Goal: Information Seeking & Learning: Learn about a topic

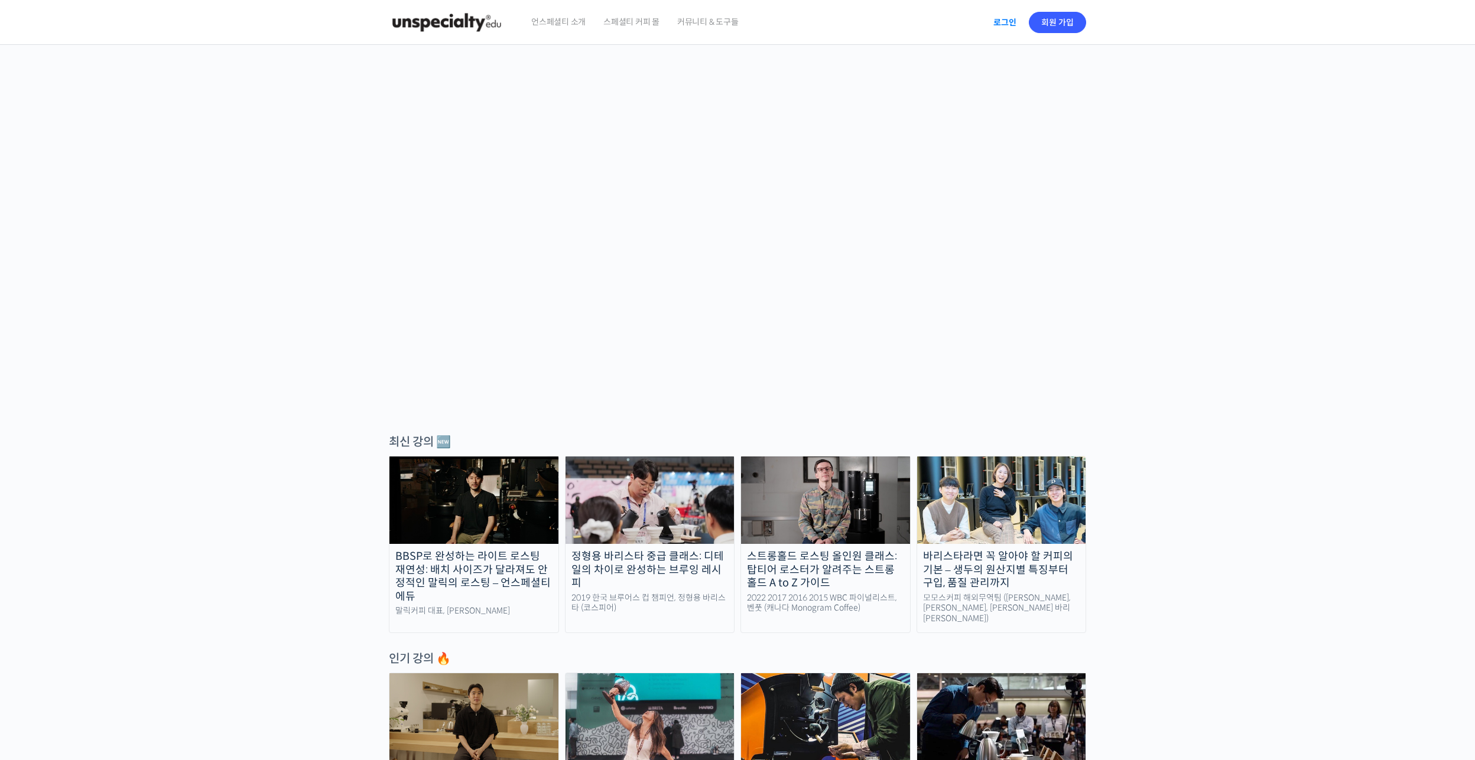
click at [1003, 19] on link "로그인" at bounding box center [1004, 22] width 37 height 27
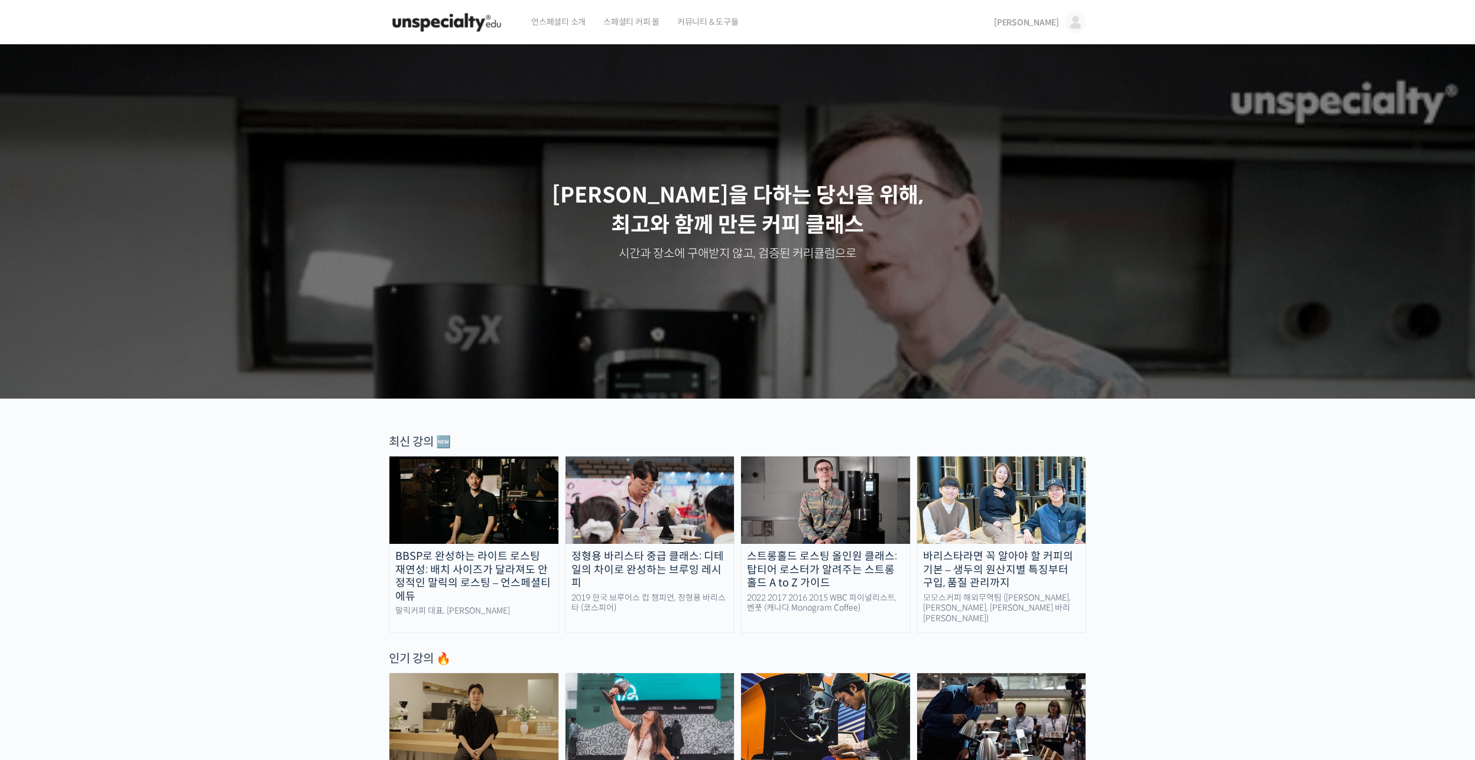
click at [1046, 15] on link "[PERSON_NAME]" at bounding box center [1040, 22] width 92 height 45
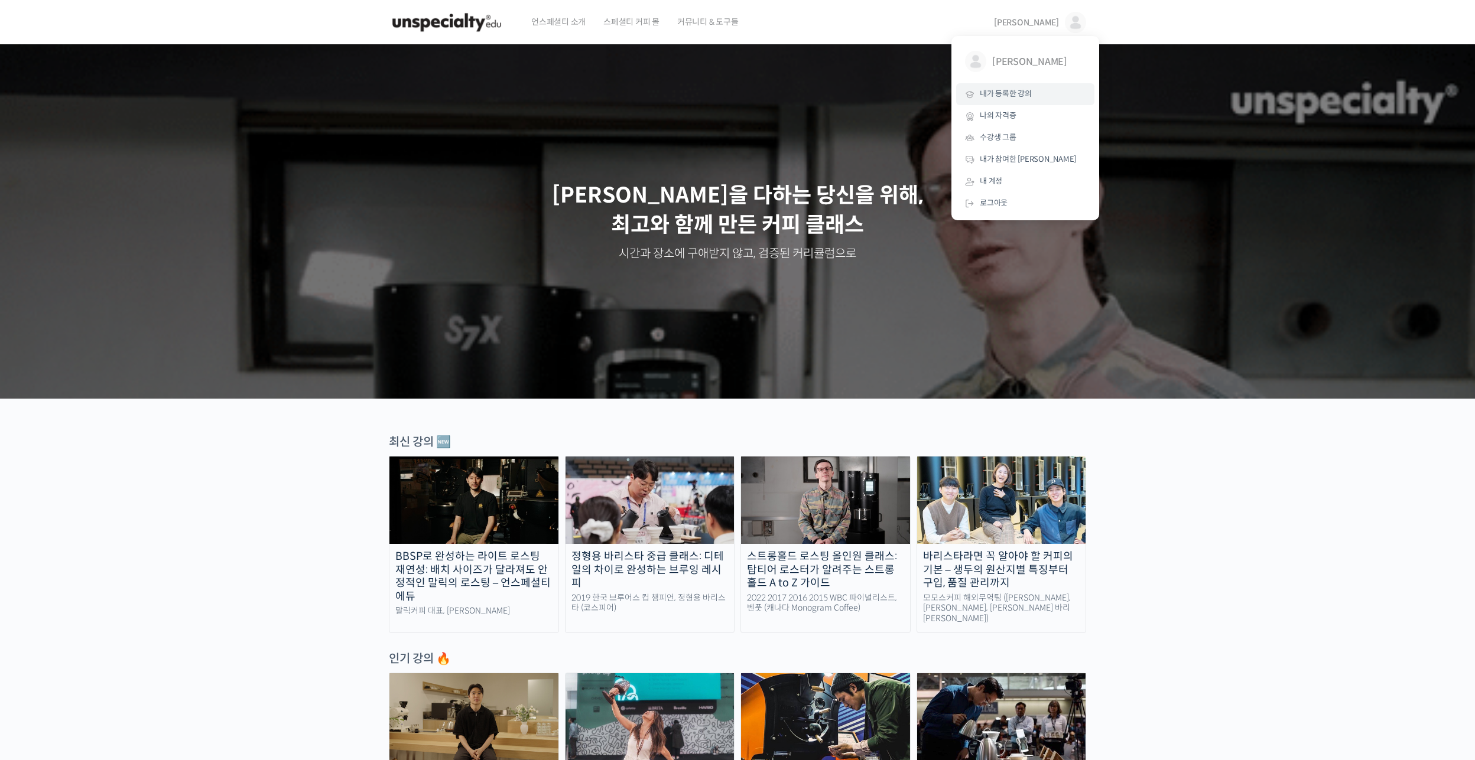
click at [1005, 91] on span "내가 등록한 강의" at bounding box center [1005, 94] width 52 height 10
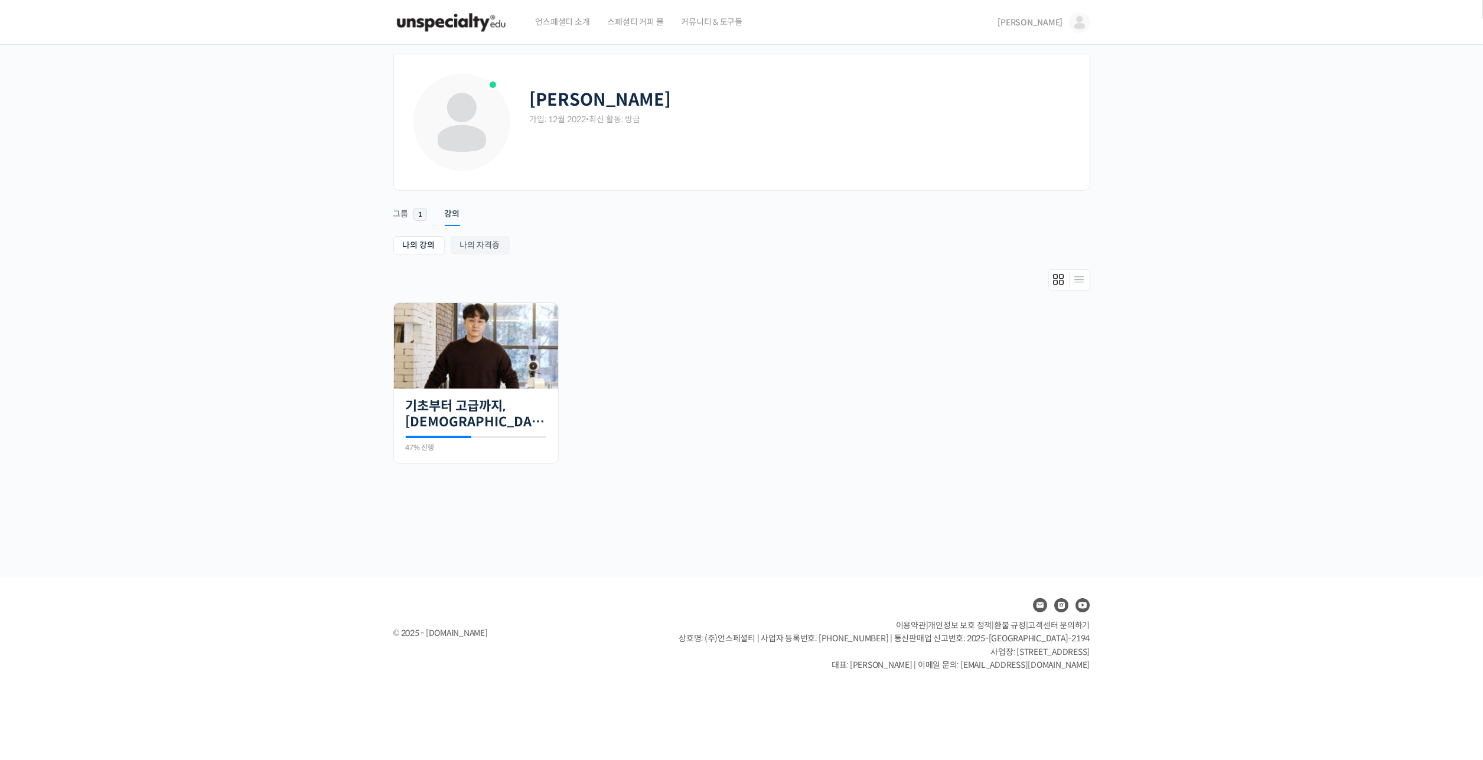
drag, startPoint x: 0, startPoint y: 0, endPoint x: 457, endPoint y: 22, distance: 457.2
click at [457, 22] on img at bounding box center [451, 22] width 116 height 35
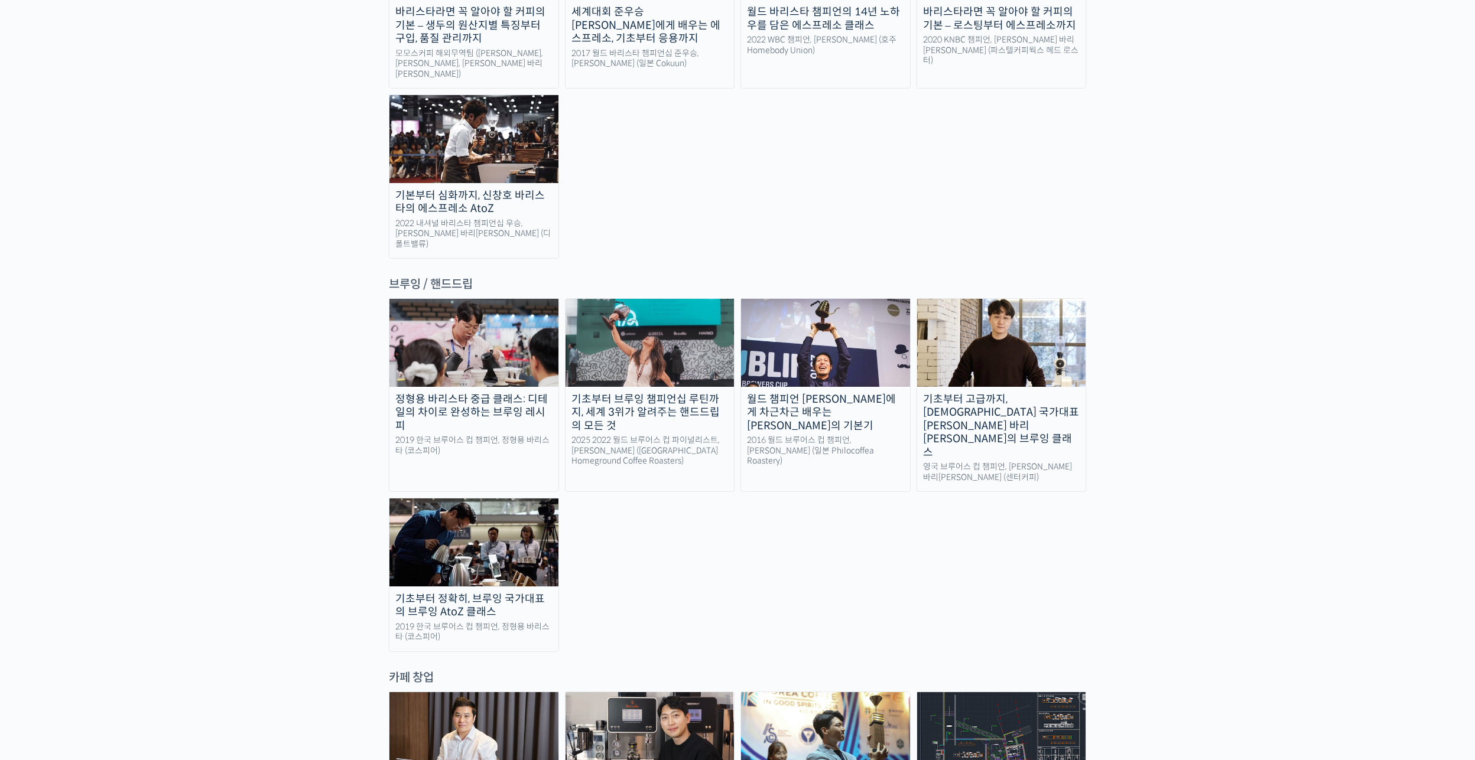
scroll to position [1792, 0]
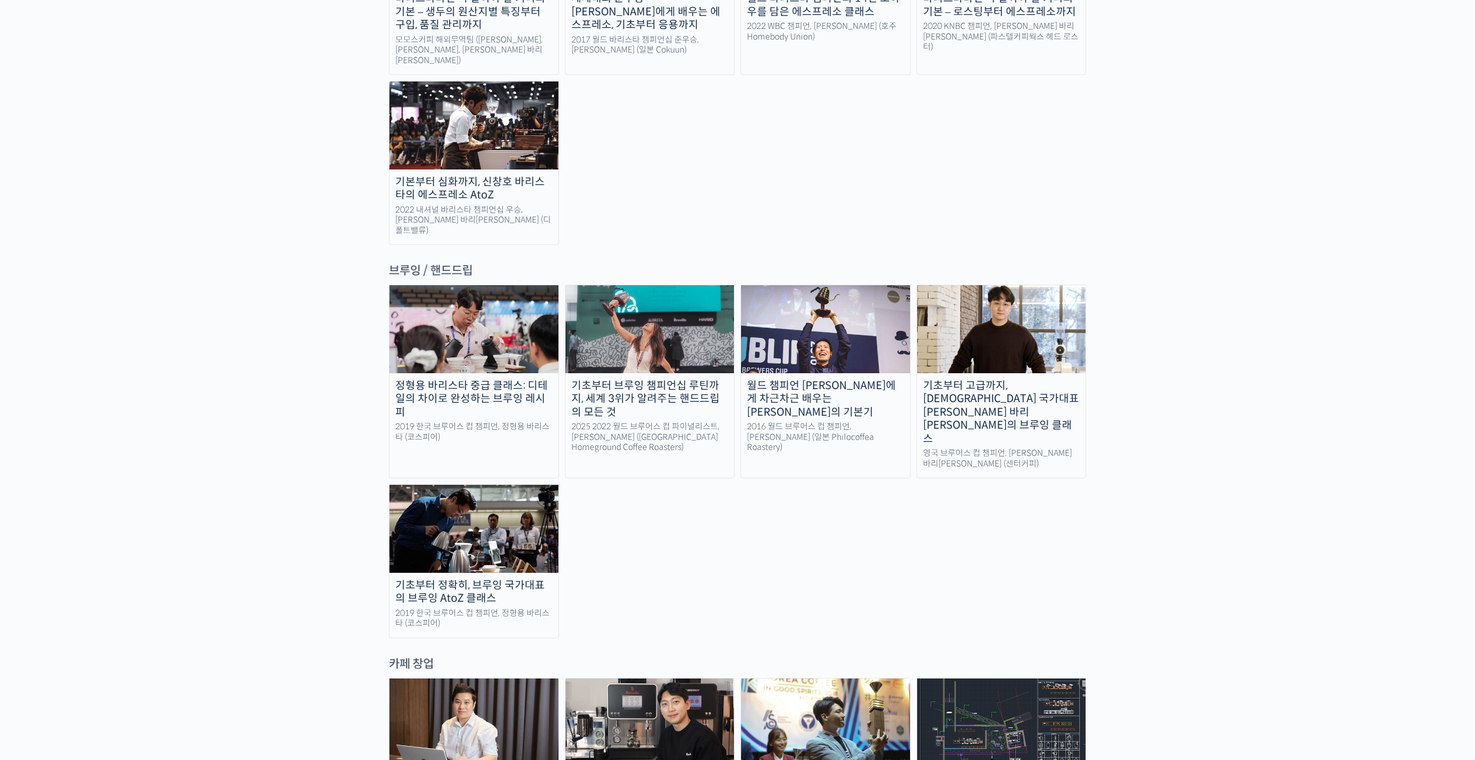
click at [679, 285] on img at bounding box center [649, 328] width 169 height 87
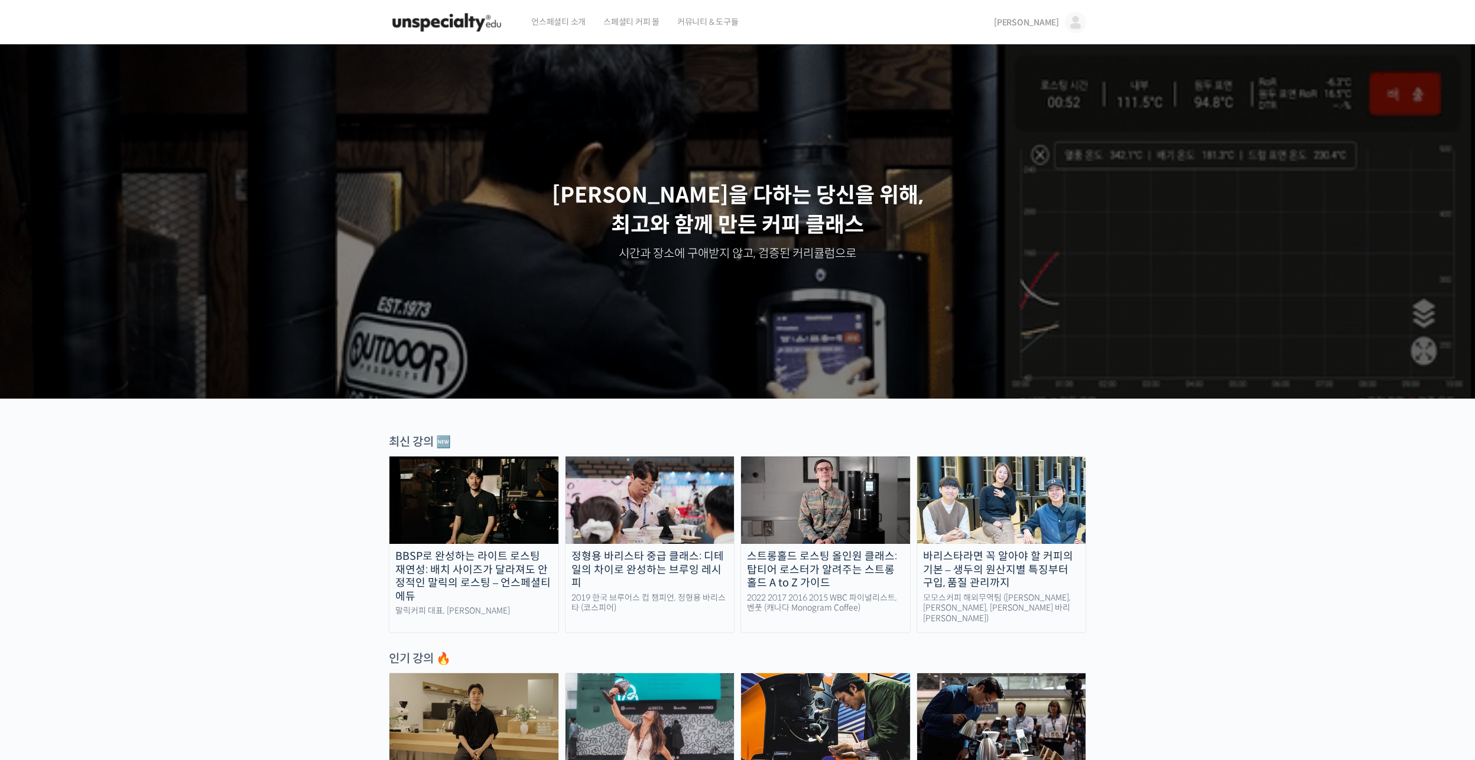
click at [1056, 23] on span "[PERSON_NAME]" at bounding box center [1026, 22] width 65 height 11
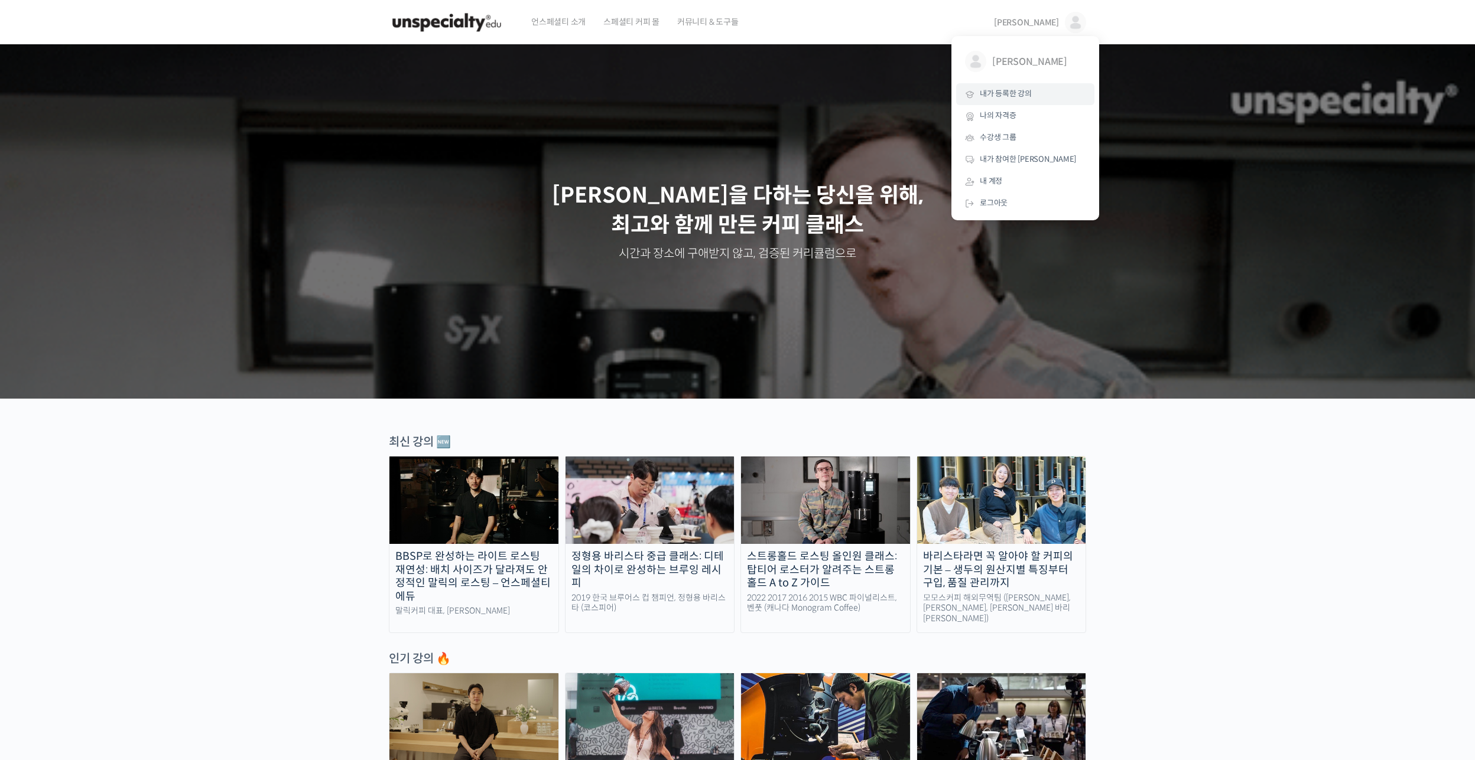
click at [997, 96] on span "내가 등록한 강의" at bounding box center [1005, 94] width 52 height 10
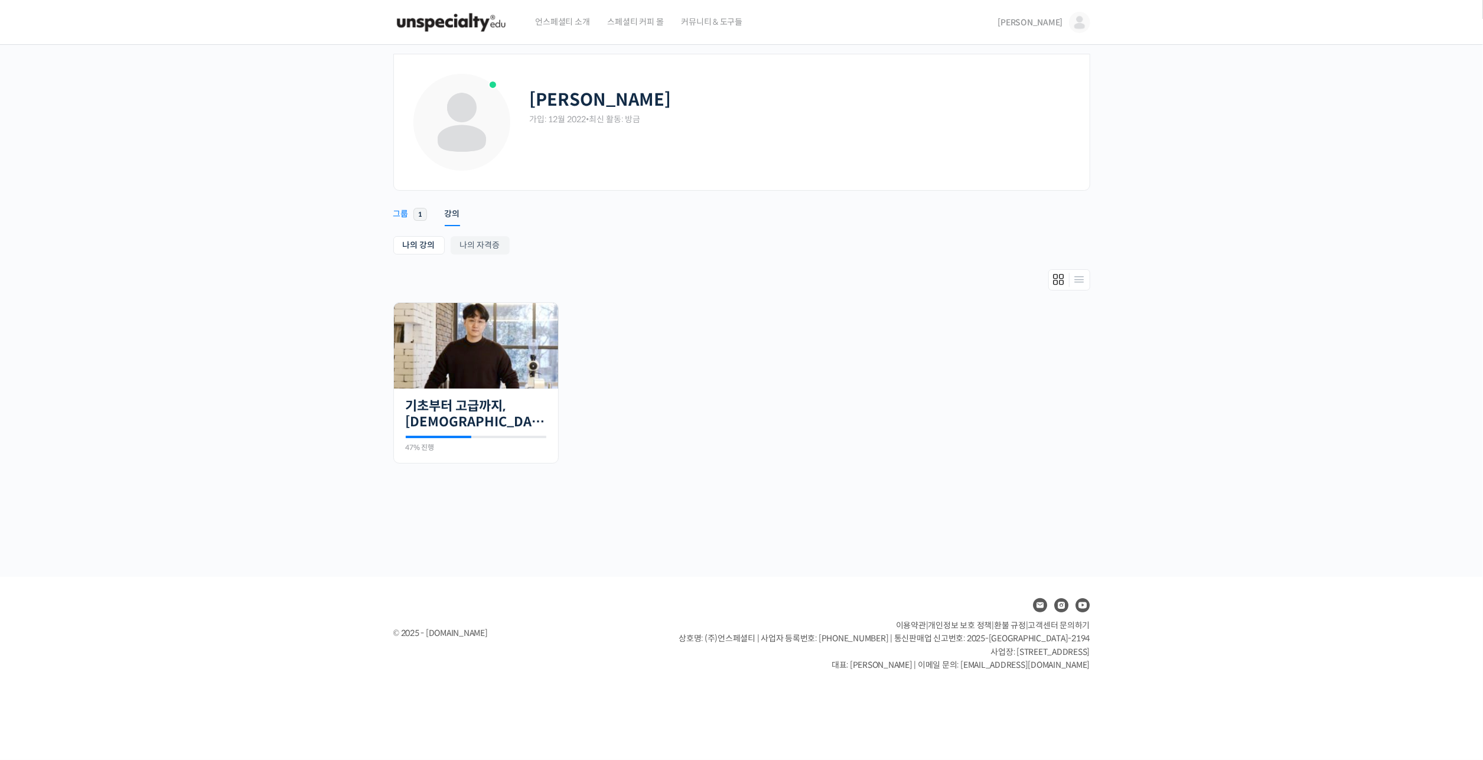
click at [406, 210] on div "그룹" at bounding box center [400, 218] width 15 height 18
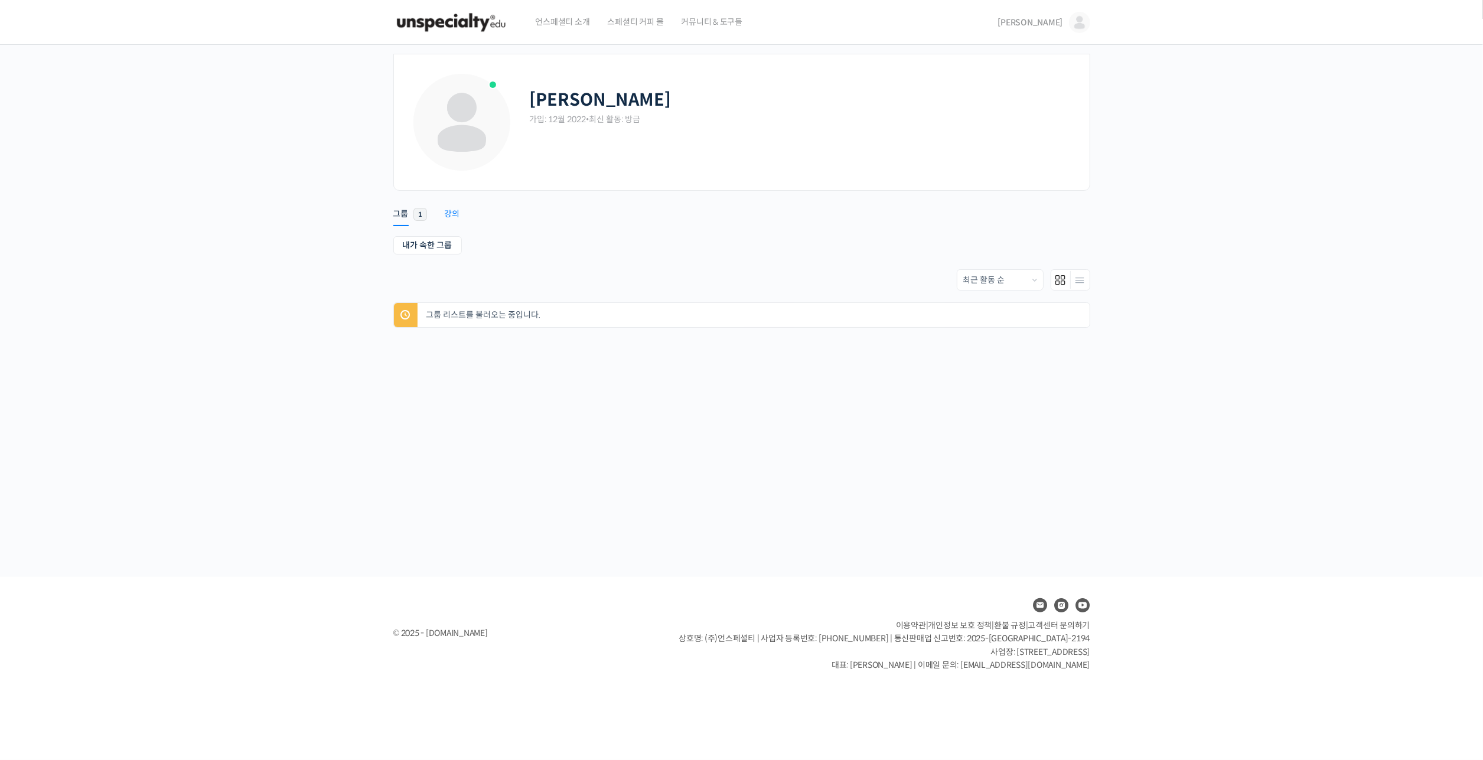
click at [451, 217] on div "강의" at bounding box center [452, 218] width 15 height 18
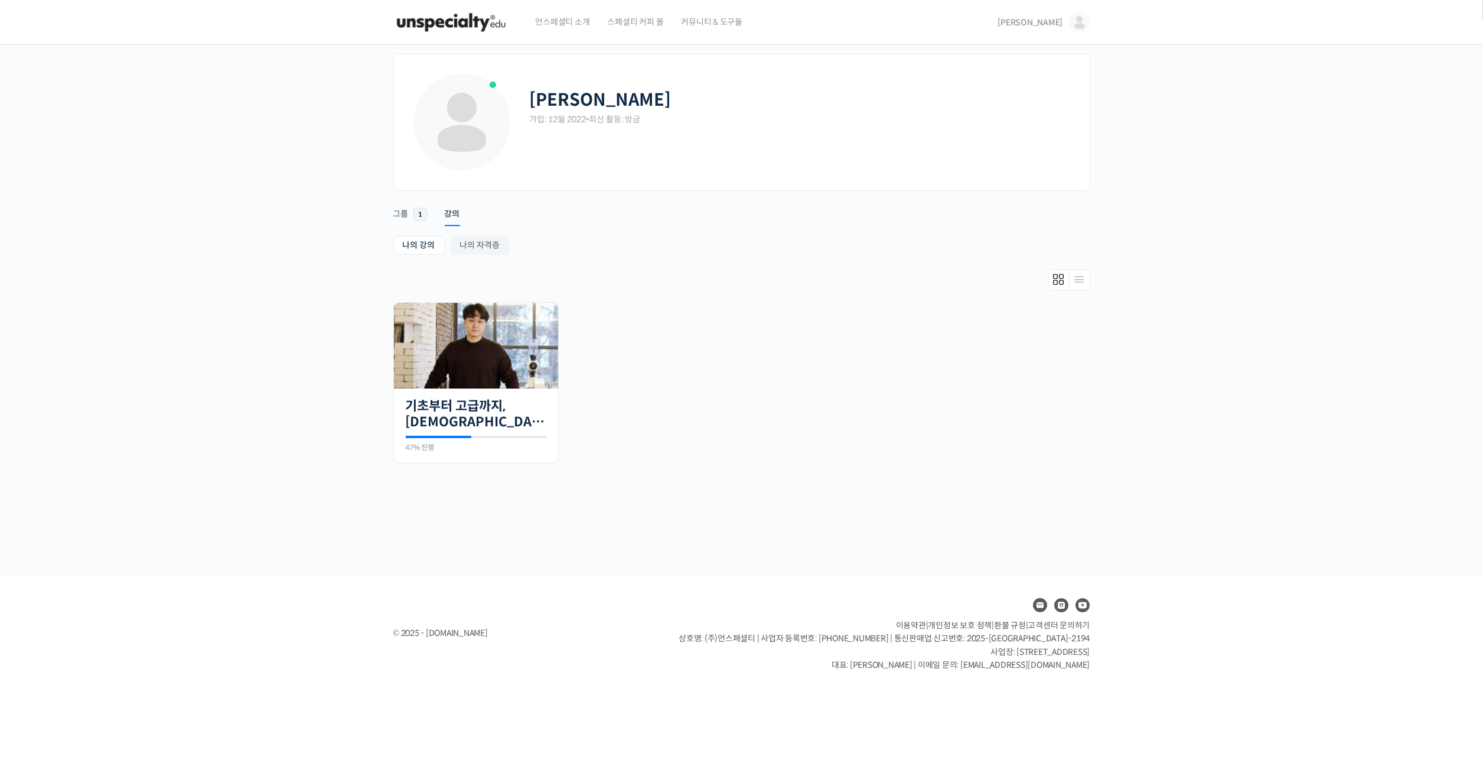
click at [1040, 27] on div "[PERSON_NAME] [PERSON_NAME] @hyungsubki1670981239 내가 등록한 강의 나의 자격증 수강생 그룹 내가 참여…" at bounding box center [1037, 22] width 105 height 45
click at [1053, 24] on span "[PERSON_NAME]" at bounding box center [1030, 22] width 65 height 11
click at [490, 15] on img at bounding box center [451, 22] width 116 height 35
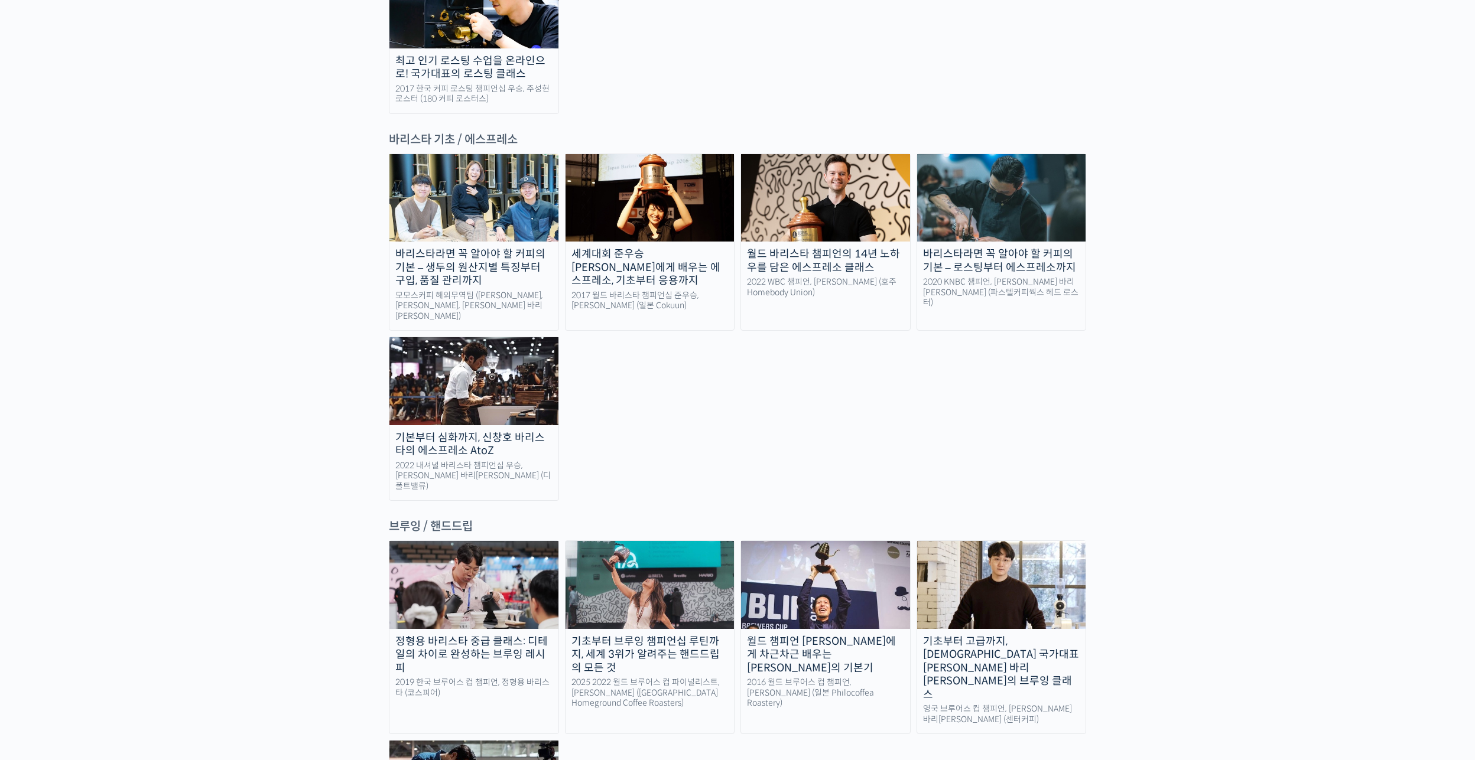
scroll to position [1792, 0]
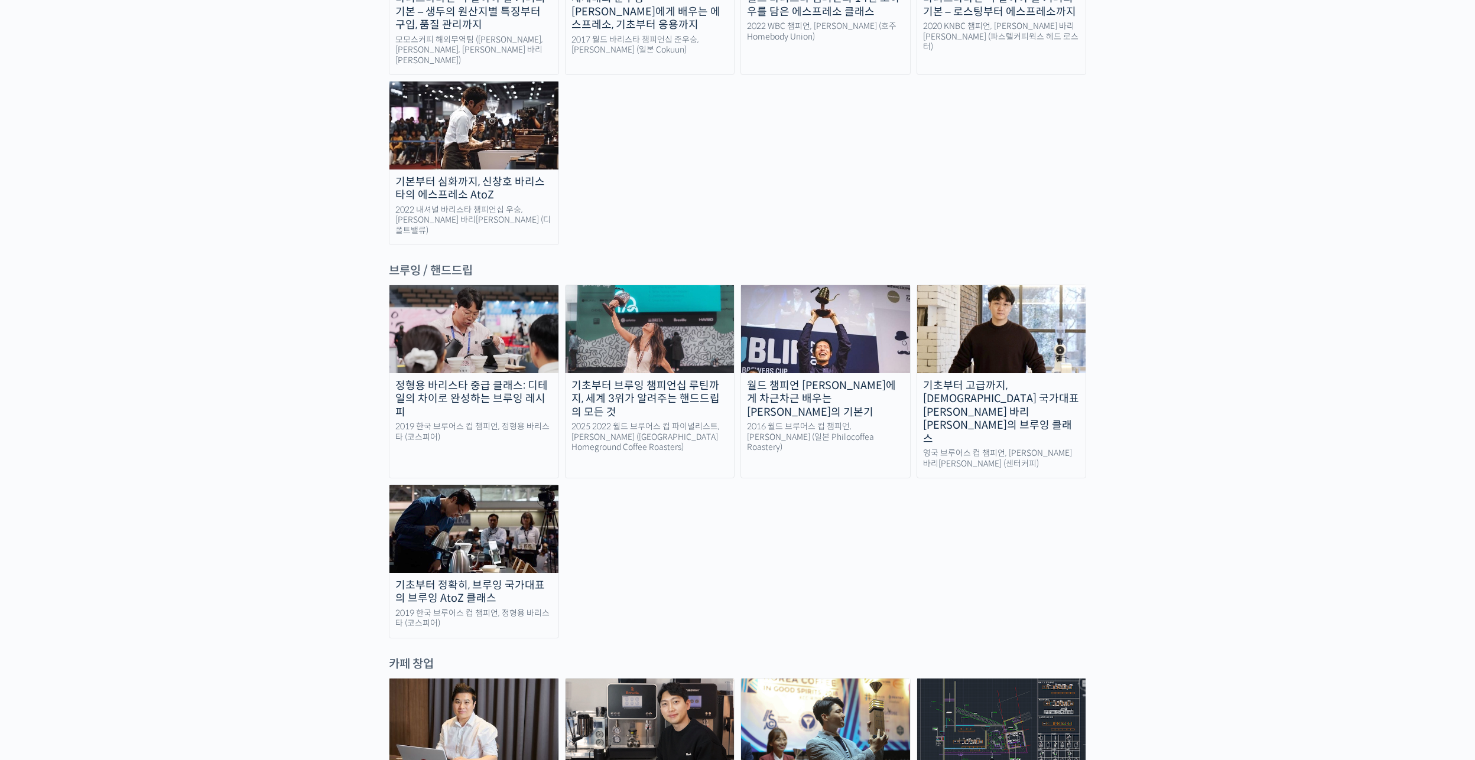
click at [864, 285] on img at bounding box center [825, 328] width 169 height 87
